Goal: Task Accomplishment & Management: Use online tool/utility

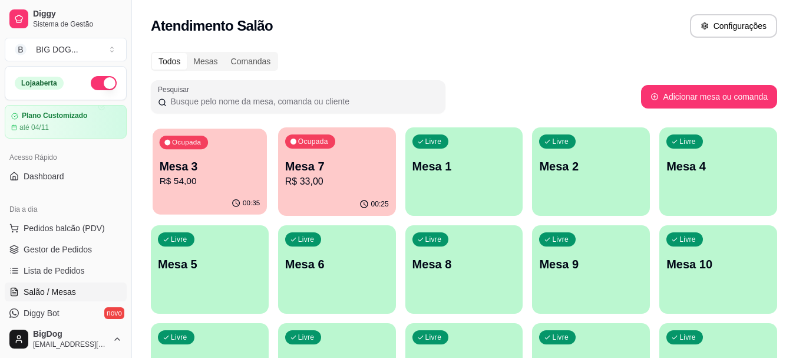
click at [222, 173] on p "Mesa 3" at bounding box center [210, 167] width 101 height 16
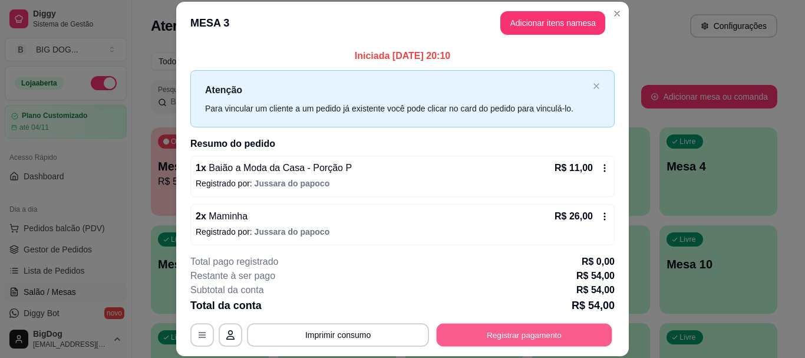
click at [450, 329] on button "Registrar pagamento" at bounding box center [525, 335] width 176 height 23
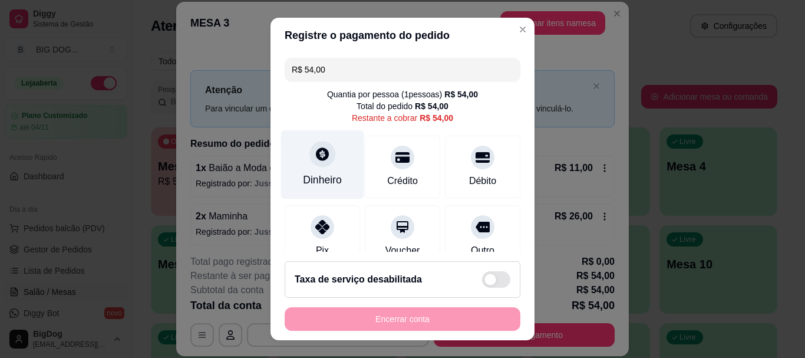
click at [315, 153] on icon at bounding box center [322, 154] width 15 height 15
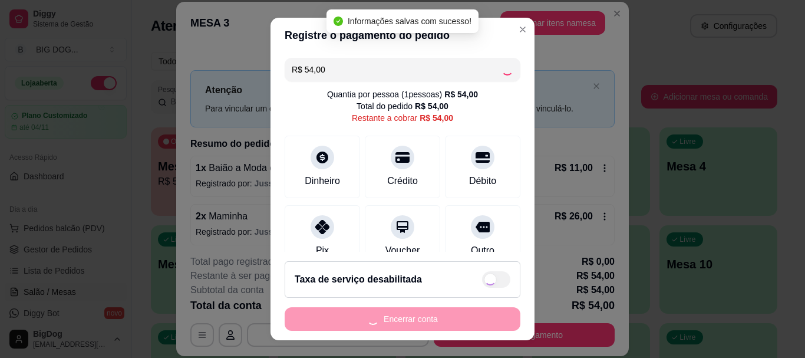
type input "R$ 0,00"
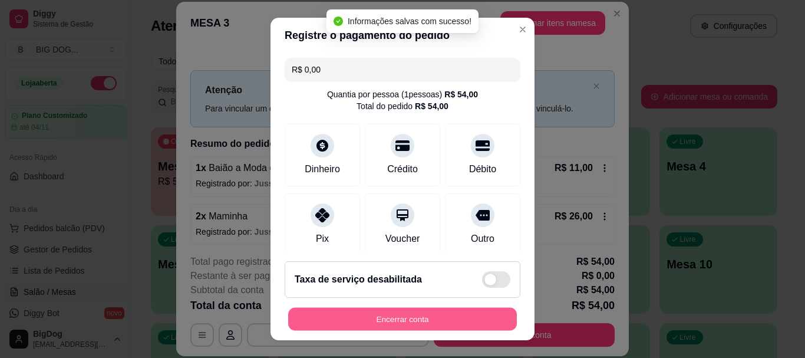
click at [385, 316] on button "Encerrar conta" at bounding box center [402, 318] width 229 height 23
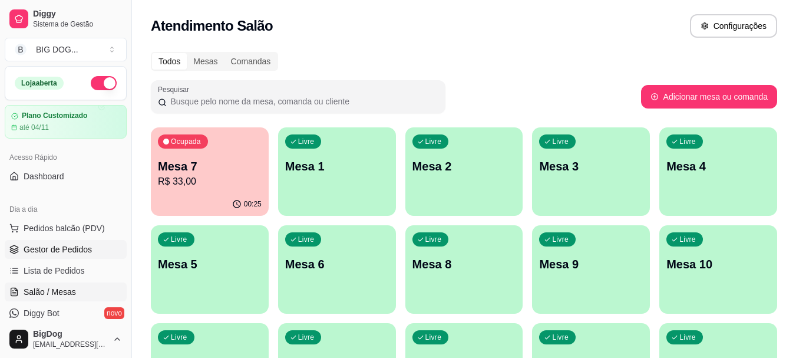
click at [55, 249] on span "Gestor de Pedidos" at bounding box center [58, 249] width 68 height 12
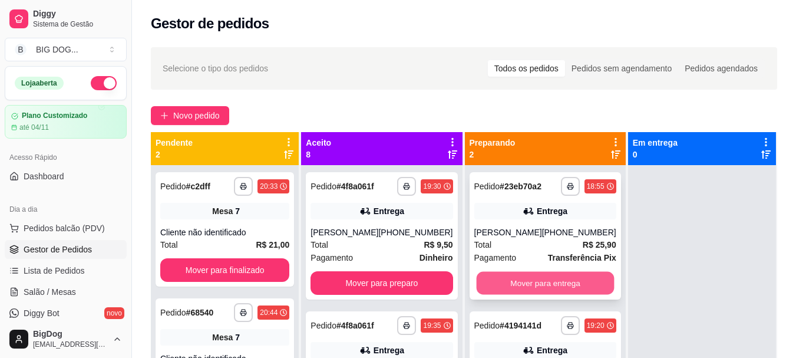
click at [520, 280] on button "Mover para entrega" at bounding box center [545, 283] width 138 height 23
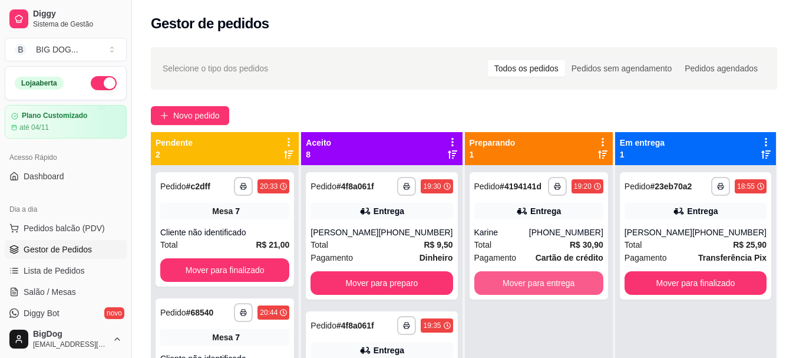
click at [520, 280] on button "Mover para entrega" at bounding box center [538, 283] width 129 height 24
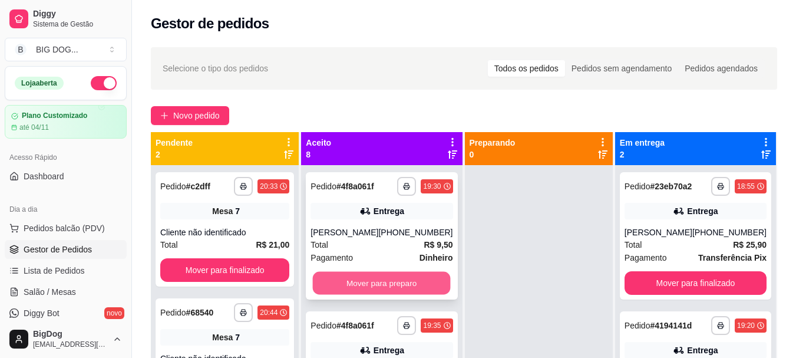
click at [412, 282] on button "Mover para preparo" at bounding box center [382, 283] width 138 height 23
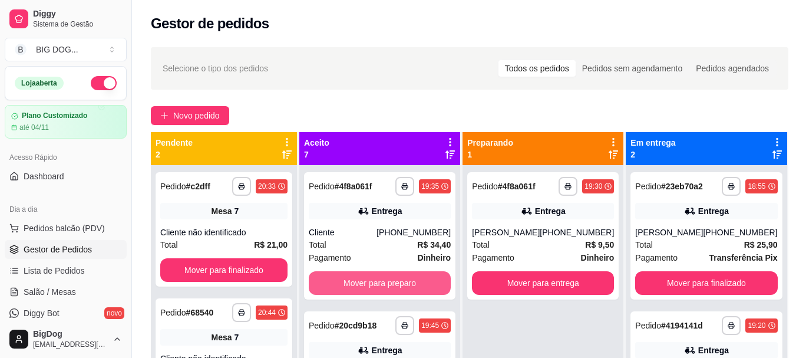
click at [412, 282] on button "Mover para preparo" at bounding box center [380, 283] width 142 height 24
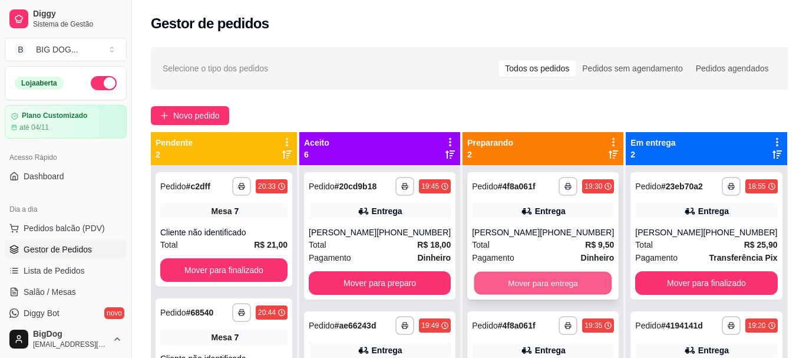
click at [508, 285] on button "Mover para entrega" at bounding box center [543, 283] width 138 height 23
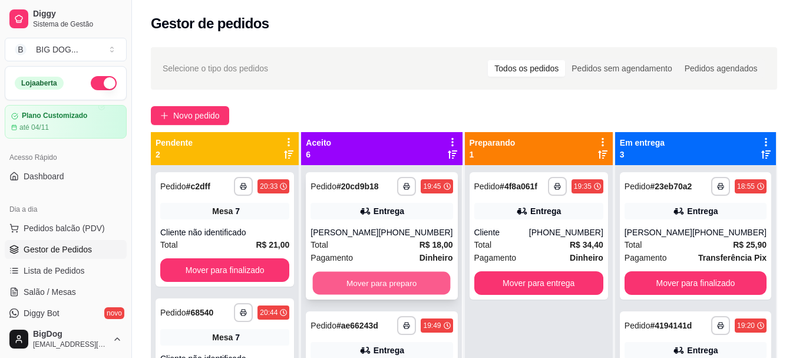
click at [424, 295] on button "Mover para preparo" at bounding box center [382, 283] width 138 height 23
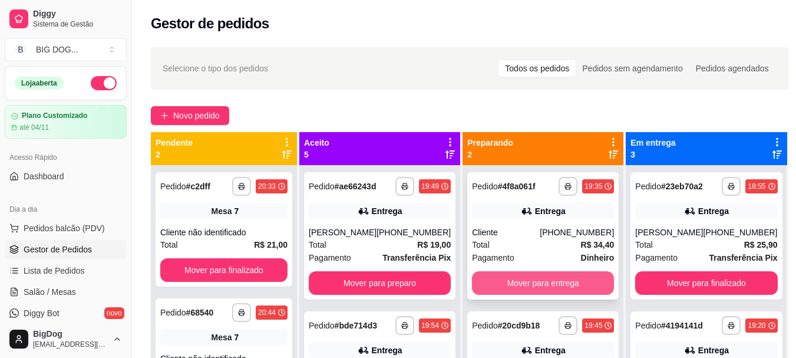
click at [503, 285] on button "Mover para entrega" at bounding box center [543, 283] width 142 height 24
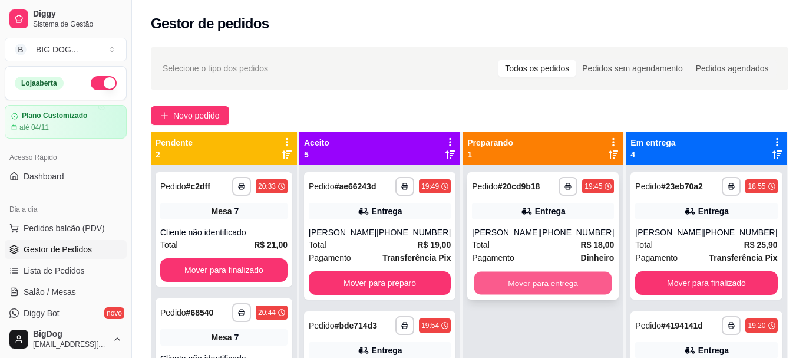
click at [525, 282] on button "Mover para entrega" at bounding box center [543, 283] width 138 height 23
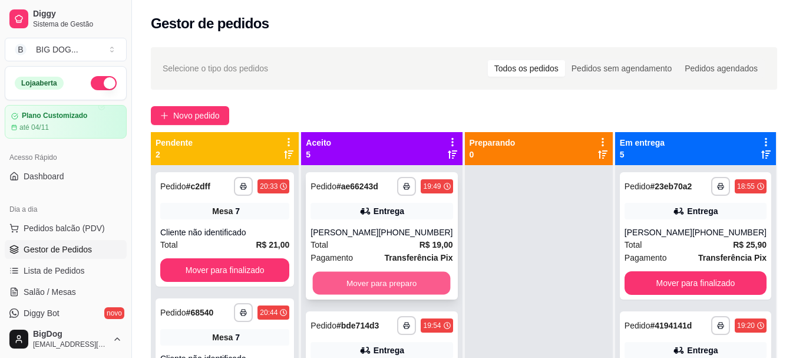
click at [405, 275] on button "Mover para preparo" at bounding box center [382, 283] width 138 height 23
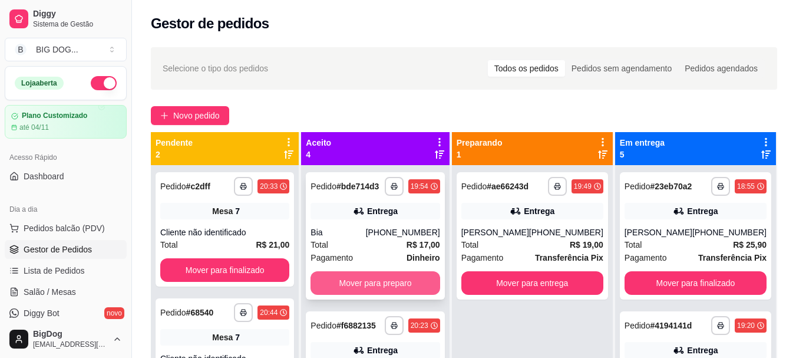
click at [405, 281] on button "Mover para preparo" at bounding box center [375, 283] width 129 height 24
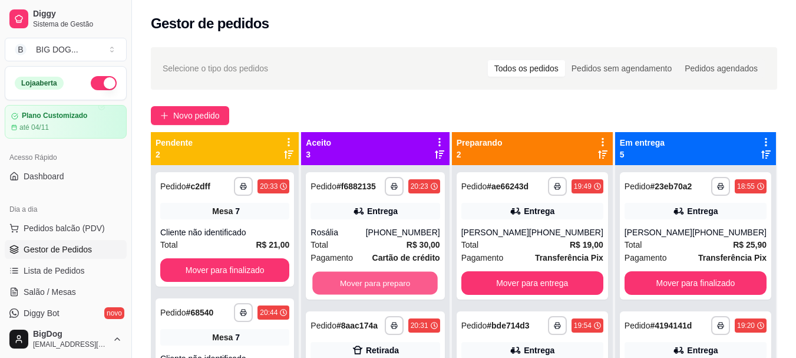
click at [405, 281] on button "Mover para preparo" at bounding box center [376, 283] width 126 height 23
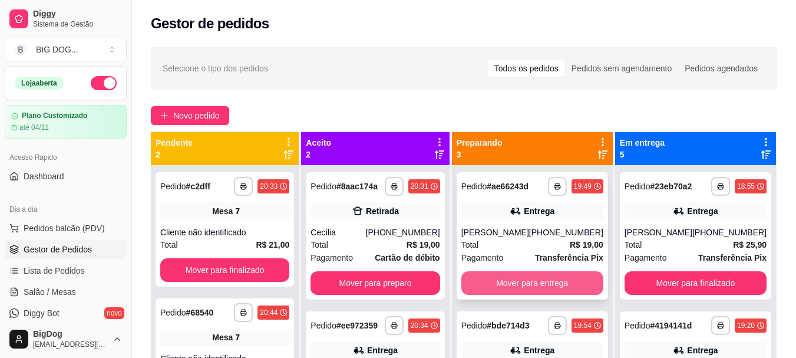
click at [526, 286] on button "Mover para entrega" at bounding box center [532, 283] width 142 height 24
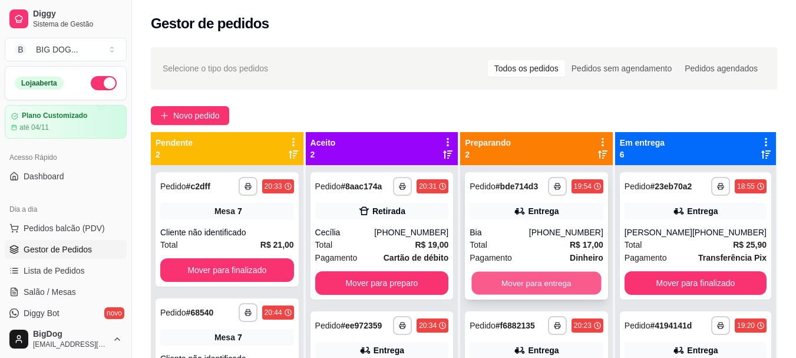
click at [528, 277] on button "Mover para entrega" at bounding box center [537, 283] width 130 height 23
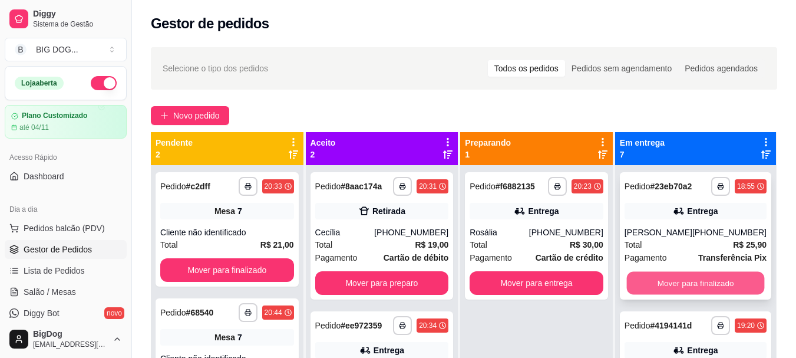
click at [659, 278] on button "Mover para finalizado" at bounding box center [695, 283] width 138 height 23
click at [659, 278] on button "Mover para finalizado" at bounding box center [696, 283] width 142 height 24
click at [659, 278] on button "Mover para finalizado" at bounding box center [695, 283] width 138 height 23
drag, startPoint x: 659, startPoint y: 278, endPoint x: 668, endPoint y: 293, distance: 17.2
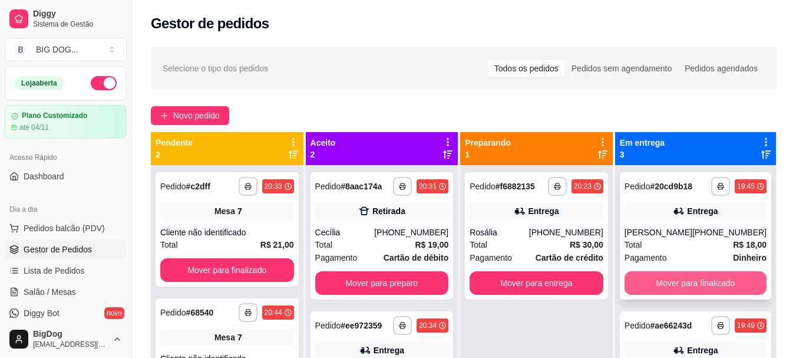
click at [668, 293] on div "**********" at bounding box center [695, 235] width 151 height 127
click at [668, 293] on button "Mover para finalizado" at bounding box center [696, 283] width 142 height 24
click at [668, 282] on button "Mover para finalizado" at bounding box center [695, 283] width 138 height 23
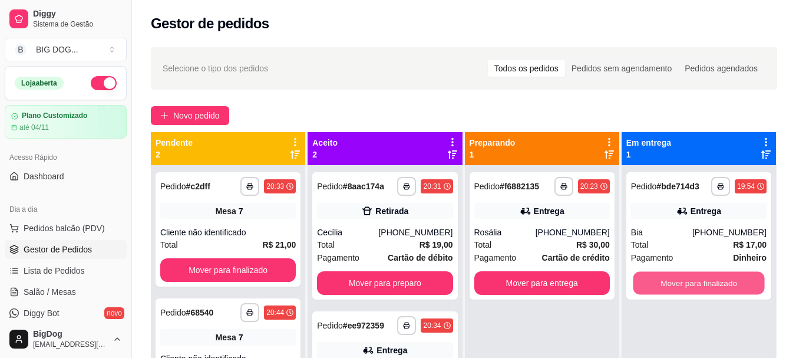
click at [668, 282] on button "Mover para finalizado" at bounding box center [698, 283] width 131 height 23
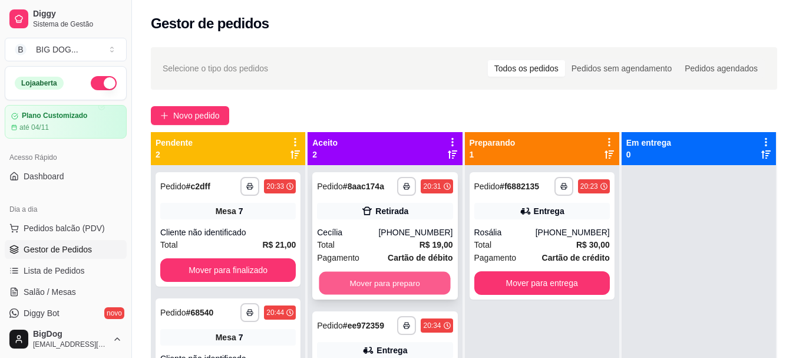
click at [424, 288] on button "Mover para preparo" at bounding box center [384, 283] width 131 height 23
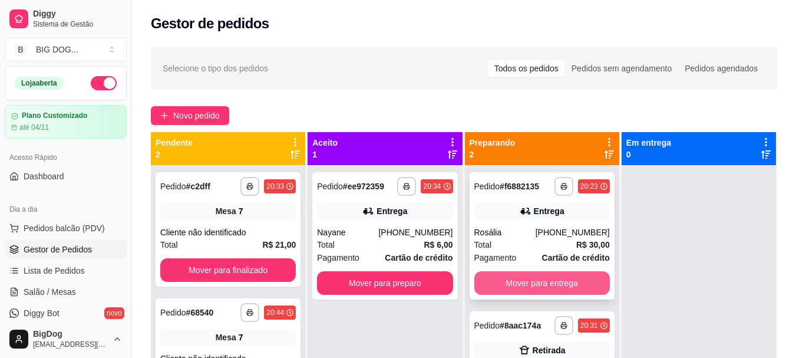
click at [517, 281] on button "Mover para entrega" at bounding box center [542, 283] width 136 height 24
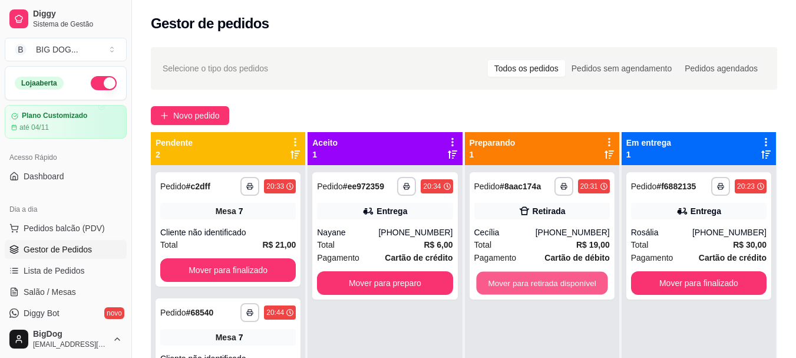
click at [517, 281] on button "Mover para retirada disponível" at bounding box center [541, 283] width 131 height 23
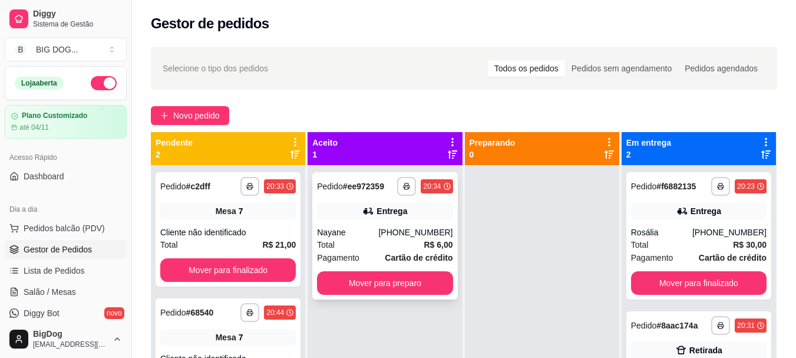
click at [410, 248] on div "Total R$ 6,00" at bounding box center [385, 244] width 136 height 13
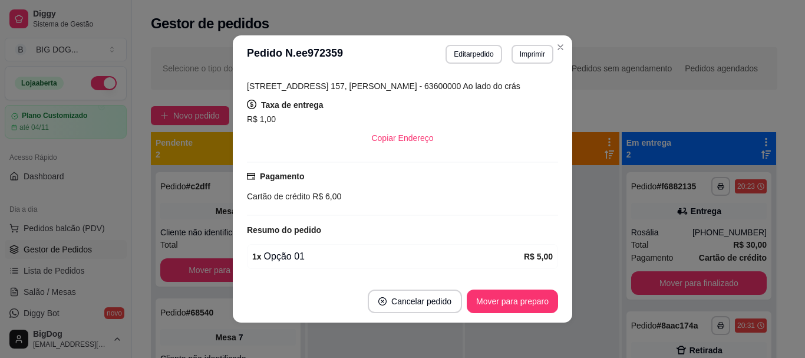
scroll to position [260, 0]
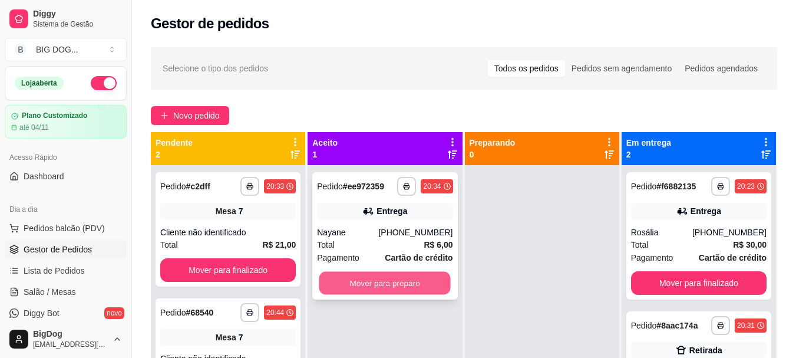
click at [404, 289] on button "Mover para preparo" at bounding box center [384, 283] width 131 height 23
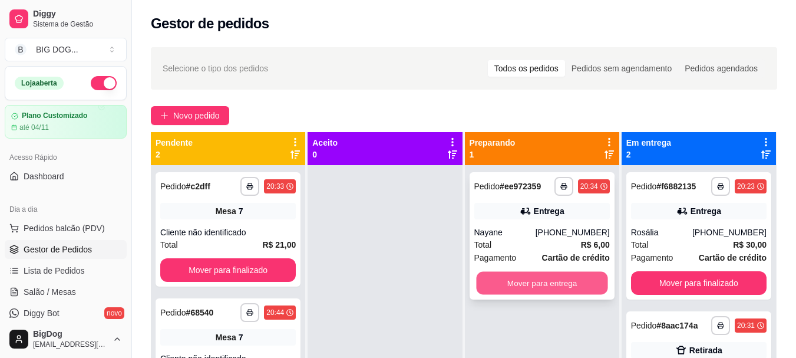
click at [564, 284] on button "Mover para entrega" at bounding box center [541, 283] width 131 height 23
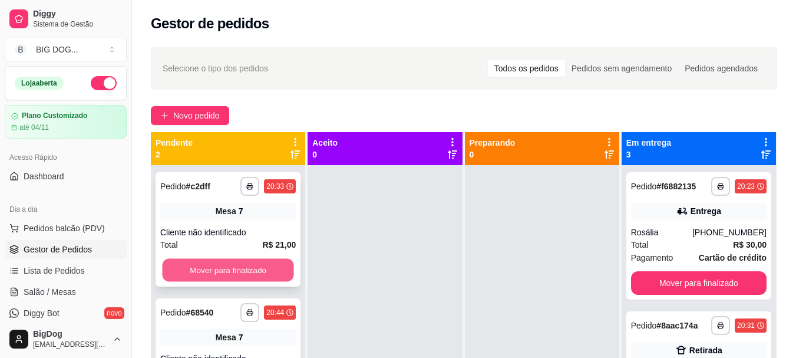
click at [243, 277] on button "Mover para finalizado" at bounding box center [227, 270] width 131 height 23
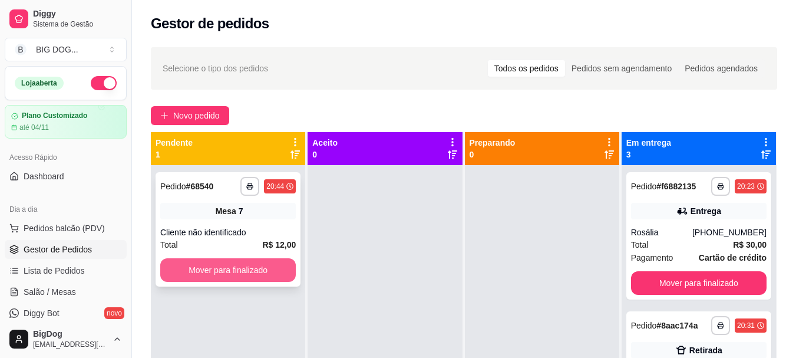
click at [244, 271] on button "Mover para finalizado" at bounding box center [228, 270] width 136 height 24
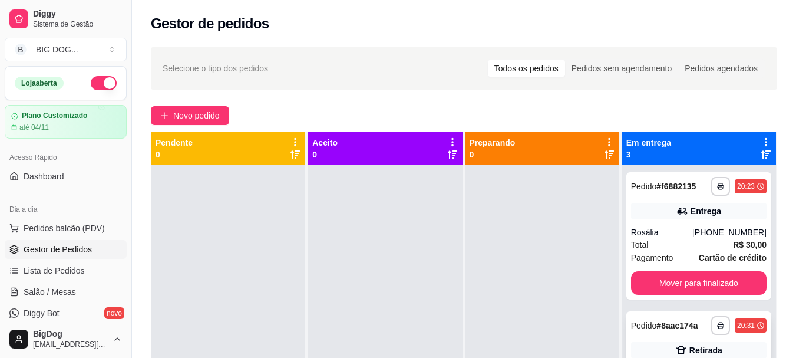
click at [725, 342] on div "Retirada" at bounding box center [699, 350] width 136 height 17
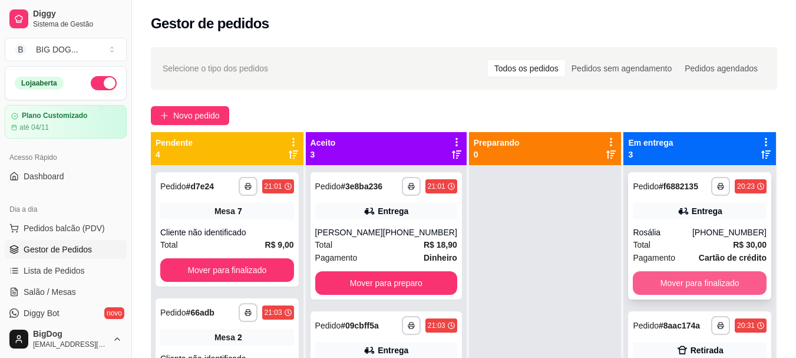
click at [675, 290] on button "Mover para finalizado" at bounding box center [700, 283] width 134 height 24
click at [682, 288] on button "Mover para finalizado" at bounding box center [700, 283] width 130 height 23
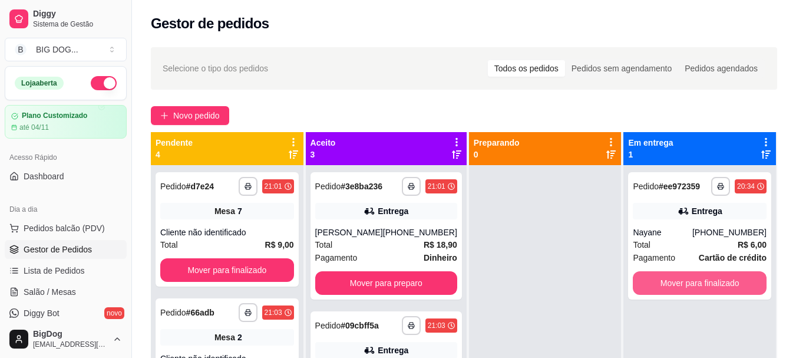
click at [682, 288] on button "Mover para finalizado" at bounding box center [700, 283] width 134 height 24
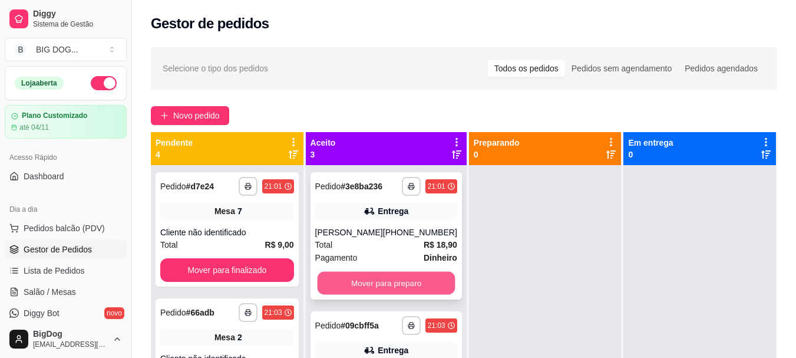
click at [400, 288] on button "Mover para preparo" at bounding box center [386, 283] width 138 height 23
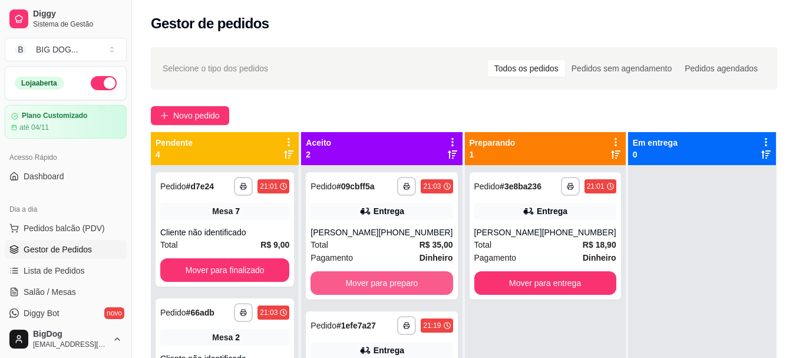
click at [400, 288] on button "Mover para preparo" at bounding box center [382, 283] width 142 height 24
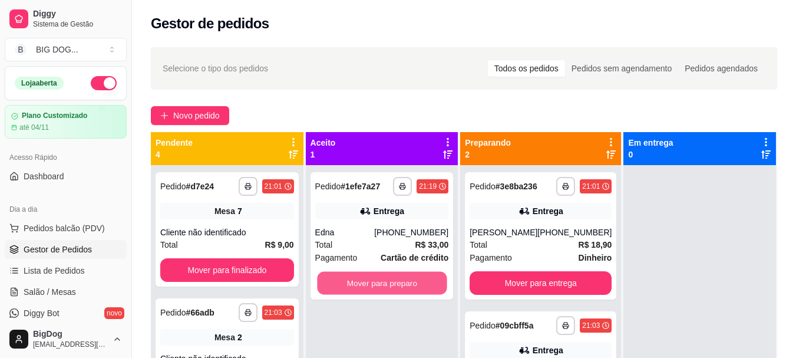
click at [400, 288] on button "Mover para preparo" at bounding box center [382, 283] width 130 height 23
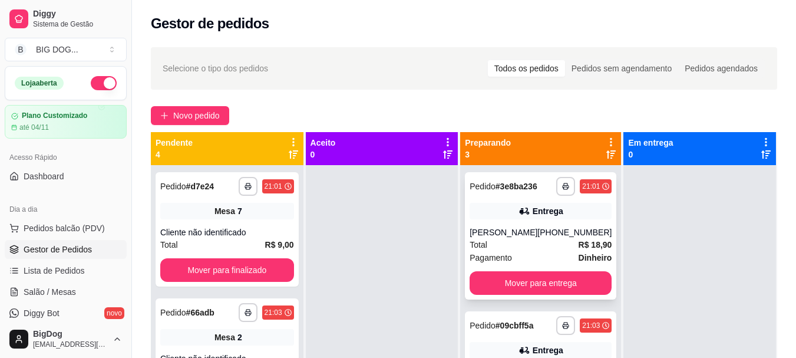
click at [557, 249] on div "Total R$ 18,90" at bounding box center [541, 244] width 142 height 13
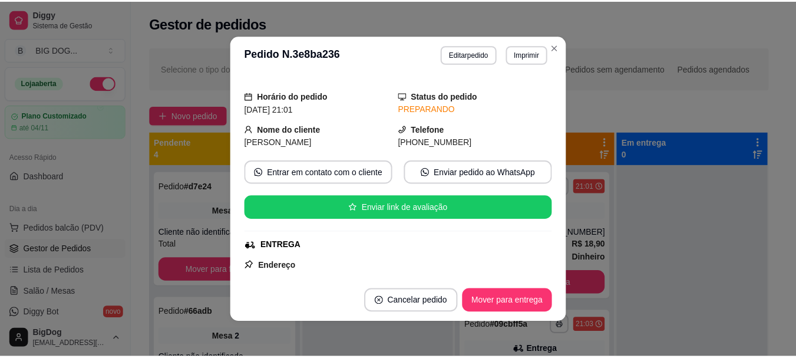
scroll to position [0, 0]
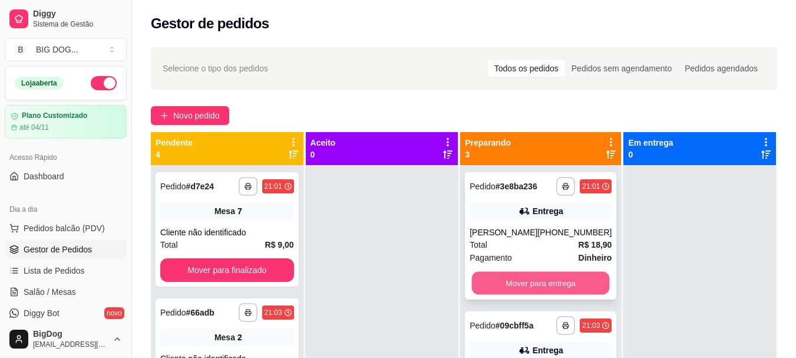
click at [556, 285] on button "Mover para entrega" at bounding box center [541, 283] width 138 height 23
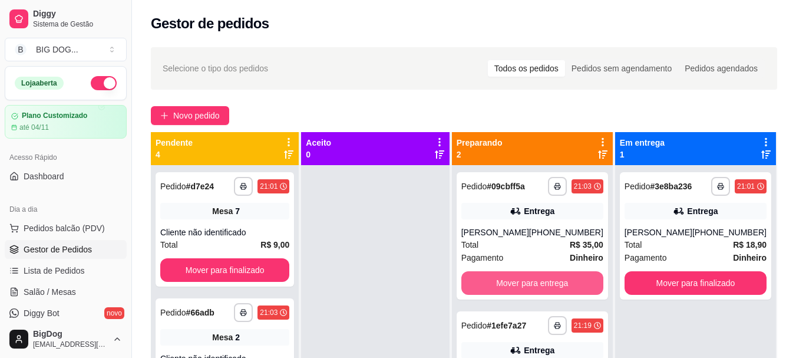
click at [556, 285] on button "Mover para entrega" at bounding box center [532, 283] width 142 height 24
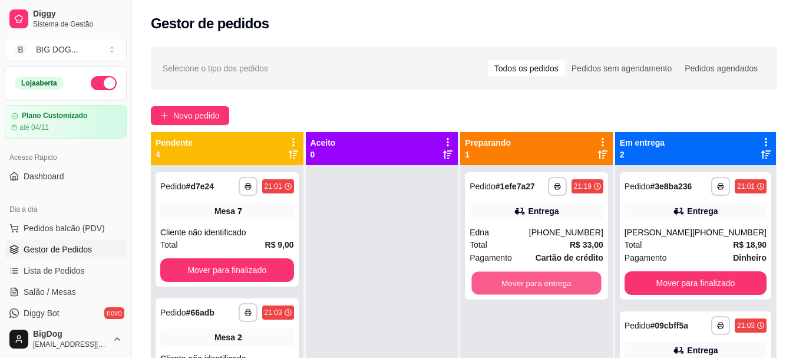
click at [556, 285] on button "Mover para entrega" at bounding box center [537, 283] width 130 height 23
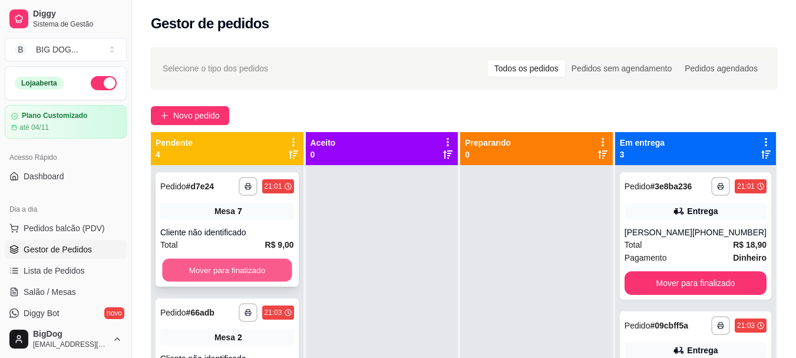
click at [236, 261] on button "Mover para finalizado" at bounding box center [227, 270] width 130 height 23
click at [236, 262] on button "Mover para finalizado" at bounding box center [227, 270] width 134 height 24
click at [236, 262] on div "Mover para finalizado" at bounding box center [227, 270] width 134 height 24
click at [242, 263] on button "Mover para finalizado" at bounding box center [227, 270] width 130 height 23
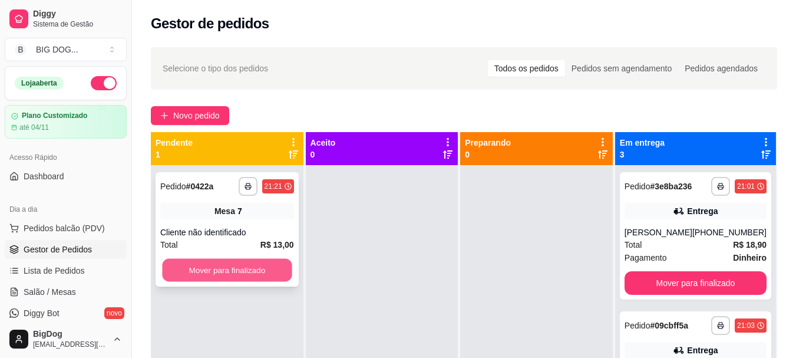
click at [242, 269] on button "Mover para finalizado" at bounding box center [227, 270] width 130 height 23
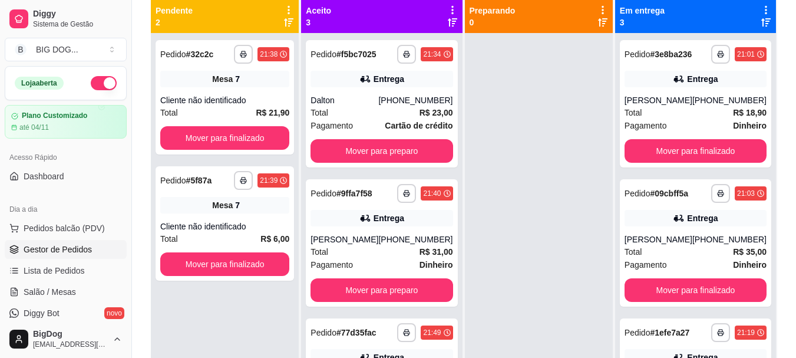
scroll to position [134, 0]
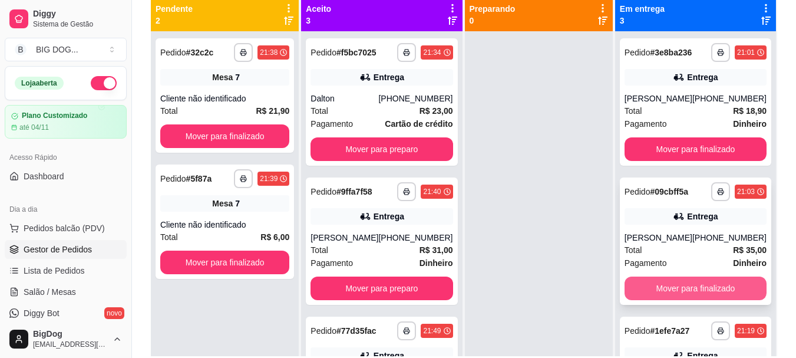
click at [732, 289] on button "Mover para finalizado" at bounding box center [696, 288] width 142 height 24
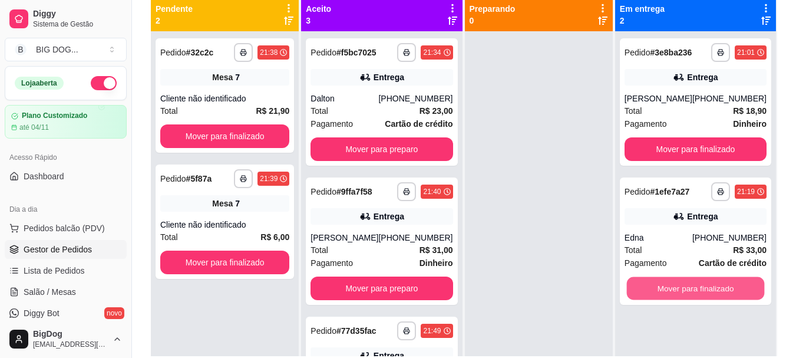
click at [732, 289] on button "Mover para finalizado" at bounding box center [695, 288] width 138 height 23
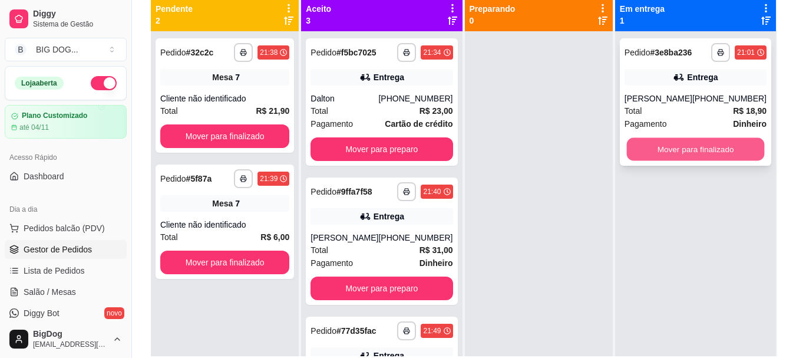
click at [667, 146] on button "Mover para finalizado" at bounding box center [695, 149] width 138 height 23
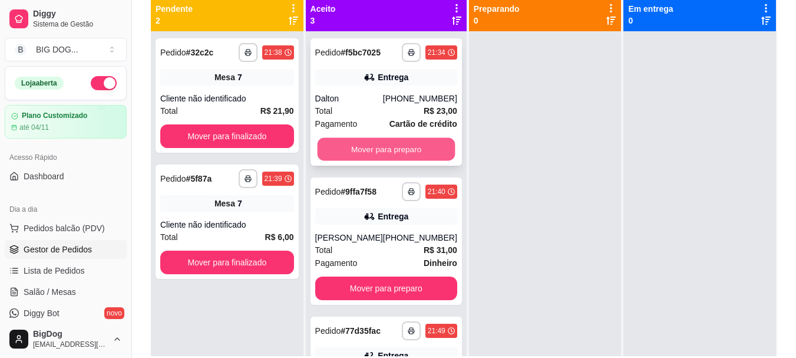
click at [431, 143] on button "Mover para preparo" at bounding box center [386, 149] width 138 height 23
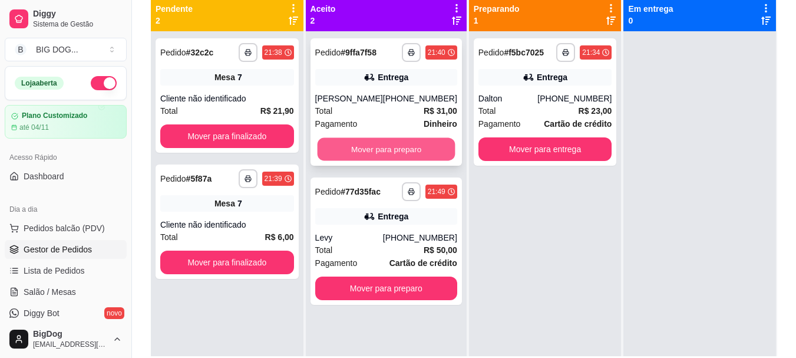
click at [417, 147] on button "Mover para preparo" at bounding box center [386, 149] width 138 height 23
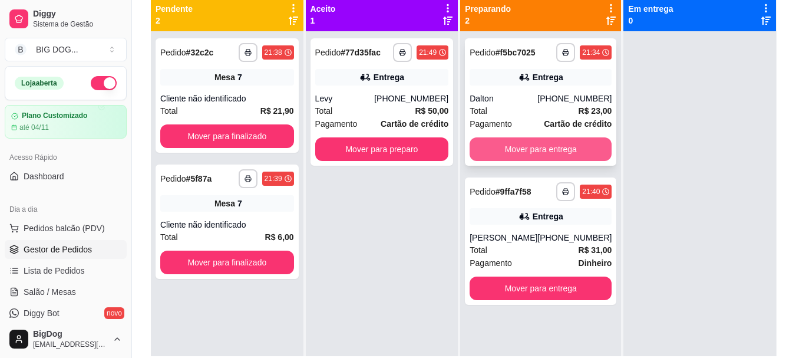
click at [526, 150] on button "Mover para entrega" at bounding box center [541, 149] width 142 height 24
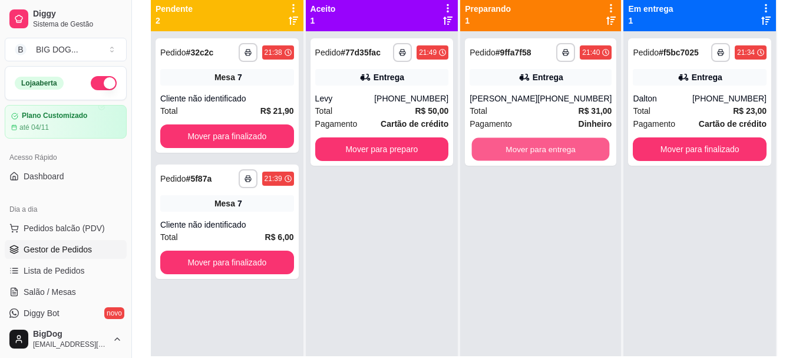
click at [526, 150] on button "Mover para entrega" at bounding box center [541, 149] width 138 height 23
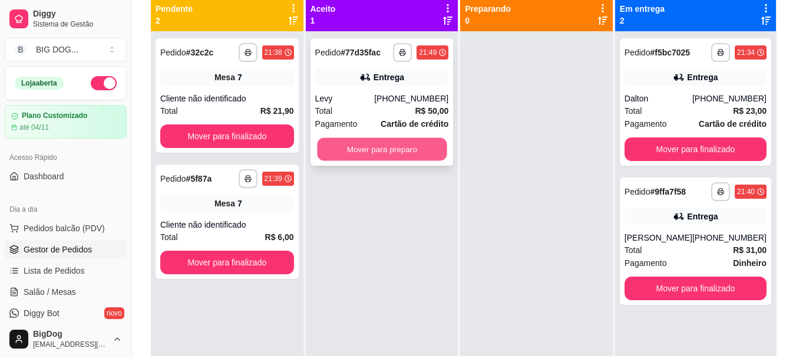
click at [393, 144] on button "Mover para preparo" at bounding box center [382, 149] width 130 height 23
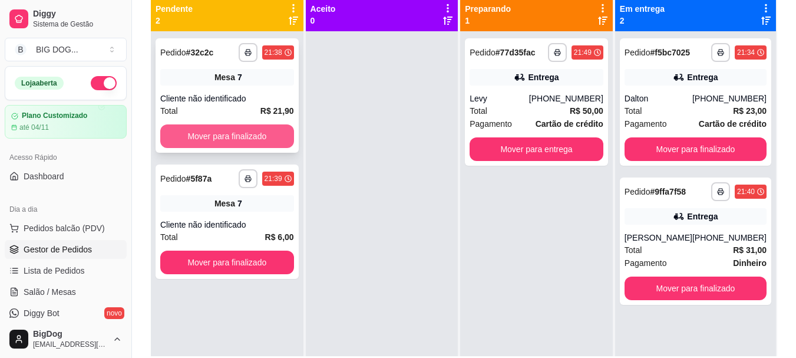
click at [272, 130] on button "Mover para finalizado" at bounding box center [227, 136] width 134 height 24
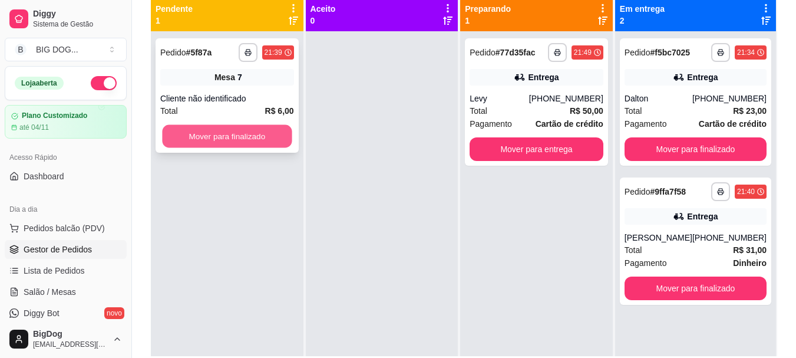
click at [259, 134] on button "Mover para finalizado" at bounding box center [227, 136] width 130 height 23
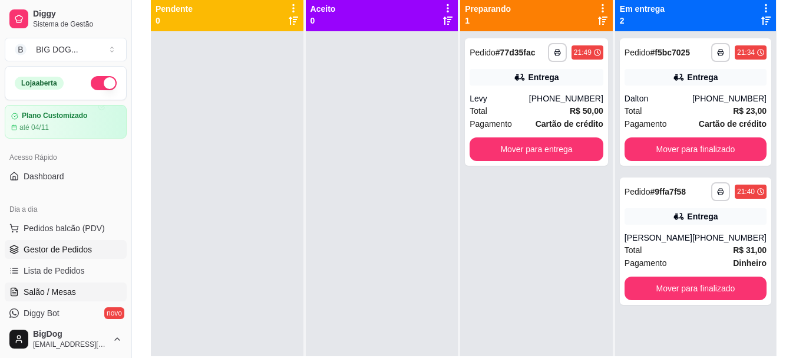
click at [62, 295] on span "Salão / Mesas" at bounding box center [50, 292] width 52 height 12
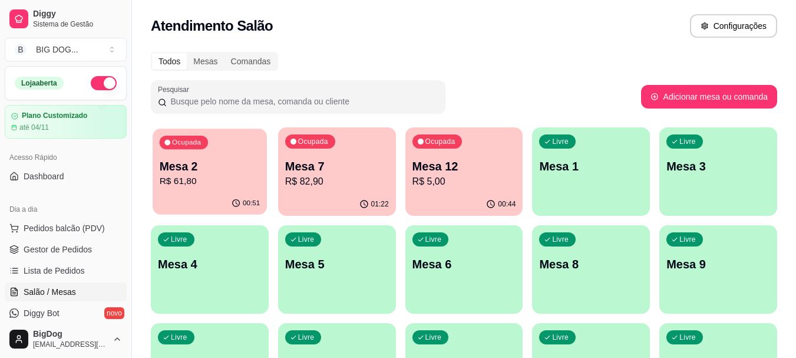
click at [216, 178] on p "R$ 61,80" at bounding box center [210, 181] width 101 height 14
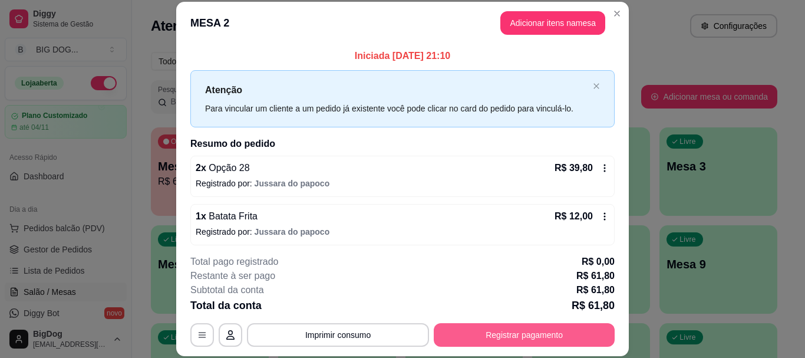
click at [454, 337] on button "Registrar pagamento" at bounding box center [524, 335] width 181 height 24
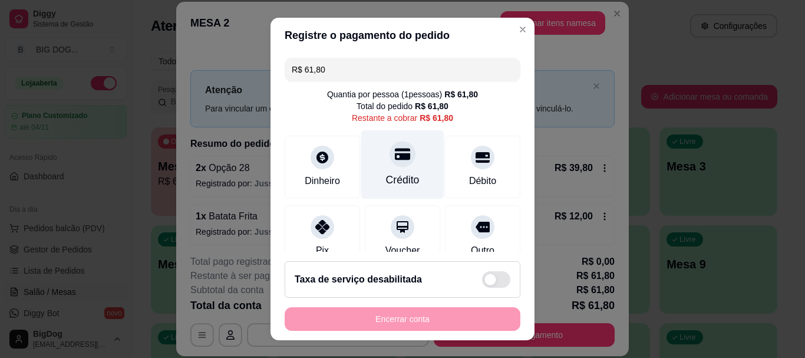
click at [397, 157] on icon at bounding box center [402, 155] width 15 height 12
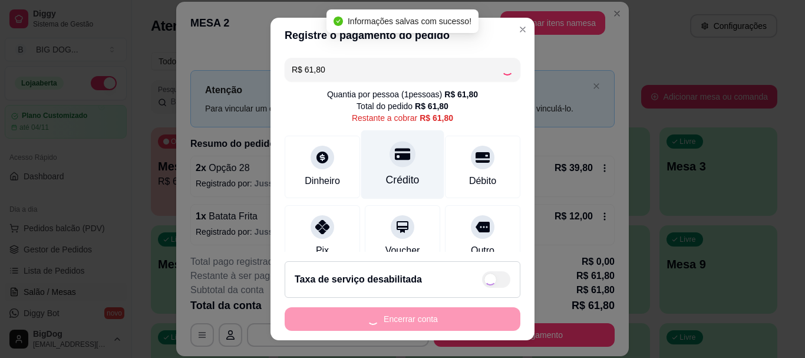
type input "R$ 0,00"
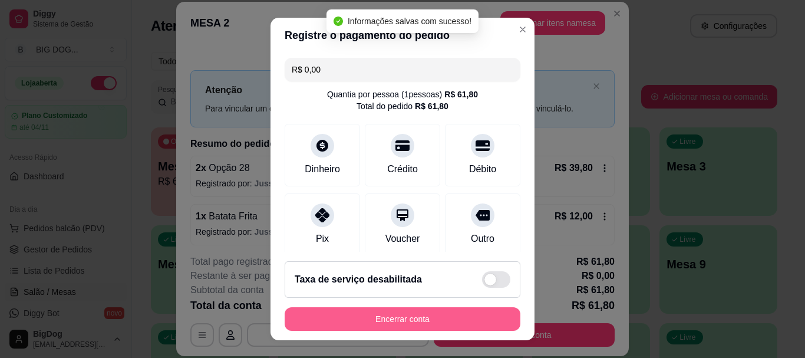
click at [396, 321] on button "Encerrar conta" at bounding box center [403, 319] width 236 height 24
